Goal: Check status: Check status

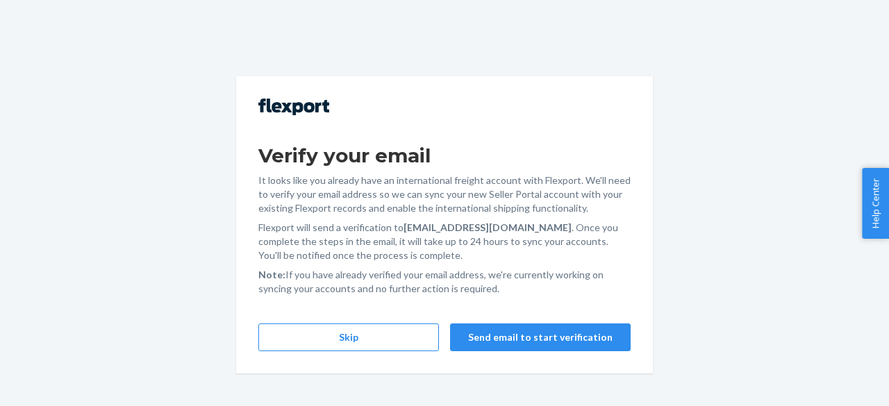
click at [351, 333] on button "Skip" at bounding box center [348, 338] width 181 height 28
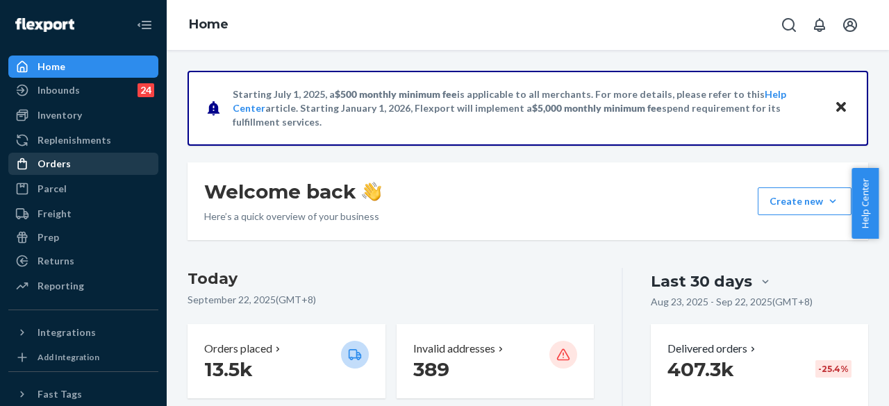
click at [60, 160] on div "Orders" at bounding box center [53, 164] width 33 height 14
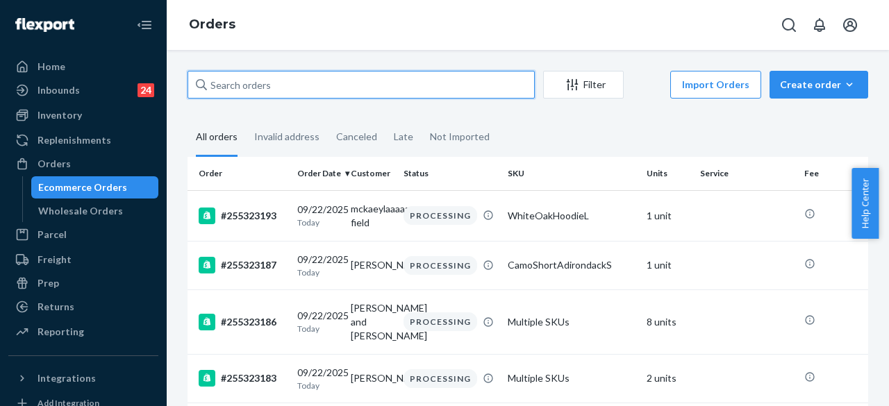
click at [275, 92] on input "text" at bounding box center [360, 85] width 347 height 28
paste input "#255215253"
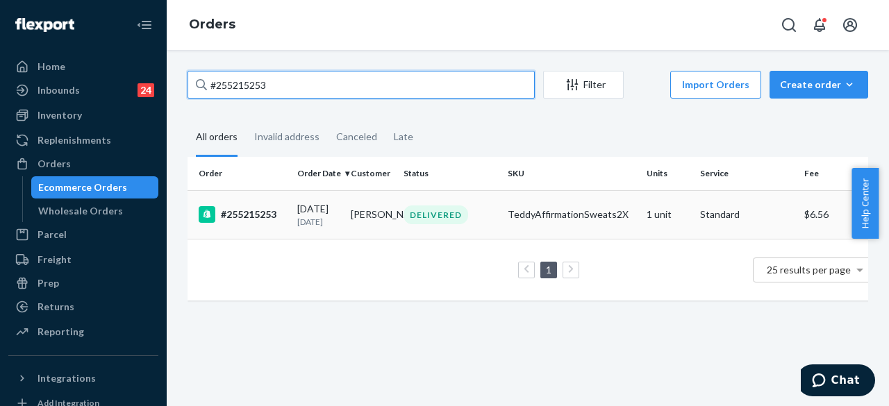
type input "#255215253"
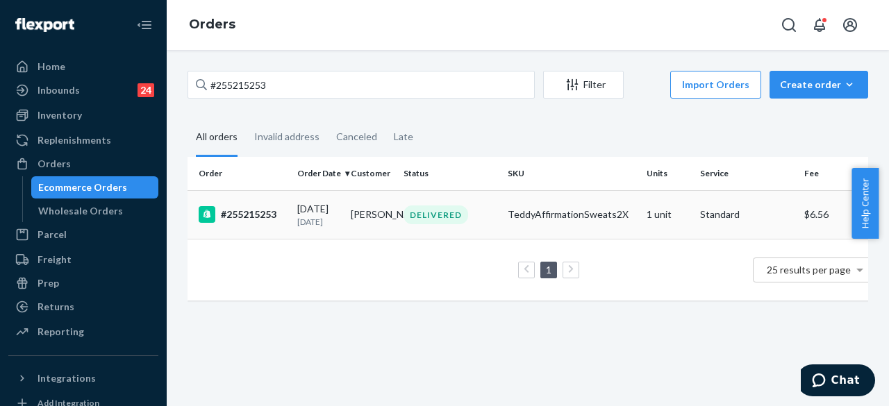
click at [437, 205] on td "DELIVERED" at bounding box center [450, 214] width 104 height 49
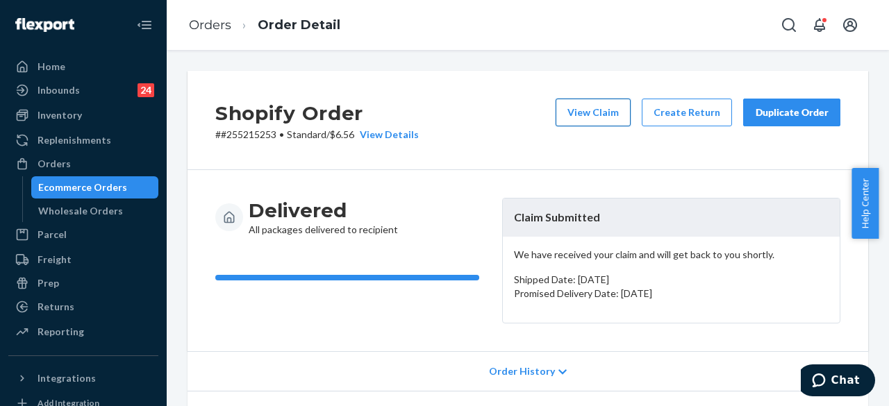
click at [594, 115] on button "View Claim" at bounding box center [592, 113] width 75 height 28
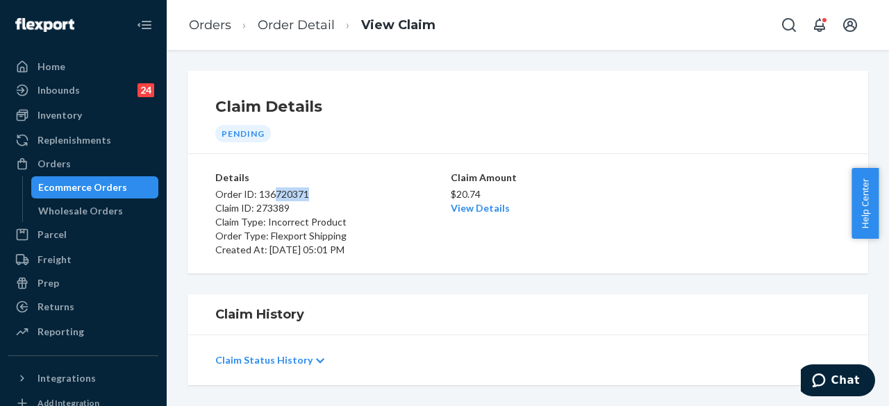
drag, startPoint x: 310, startPoint y: 195, endPoint x: 276, endPoint y: 193, distance: 34.1
click at [276, 193] on p "Order ID: 136720371" at bounding box center [331, 194] width 233 height 14
